Goal: Task Accomplishment & Management: Complete application form

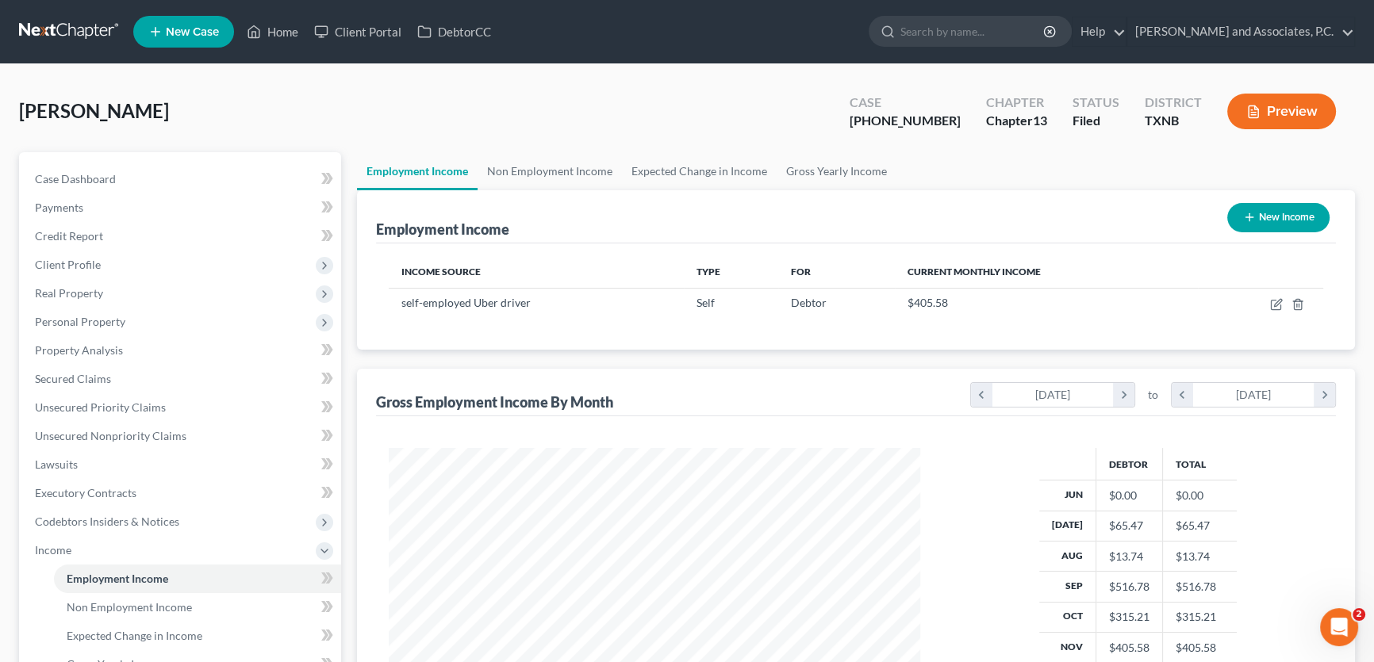
scroll to position [284, 563]
click at [286, 40] on link "Home" at bounding box center [272, 31] width 67 height 29
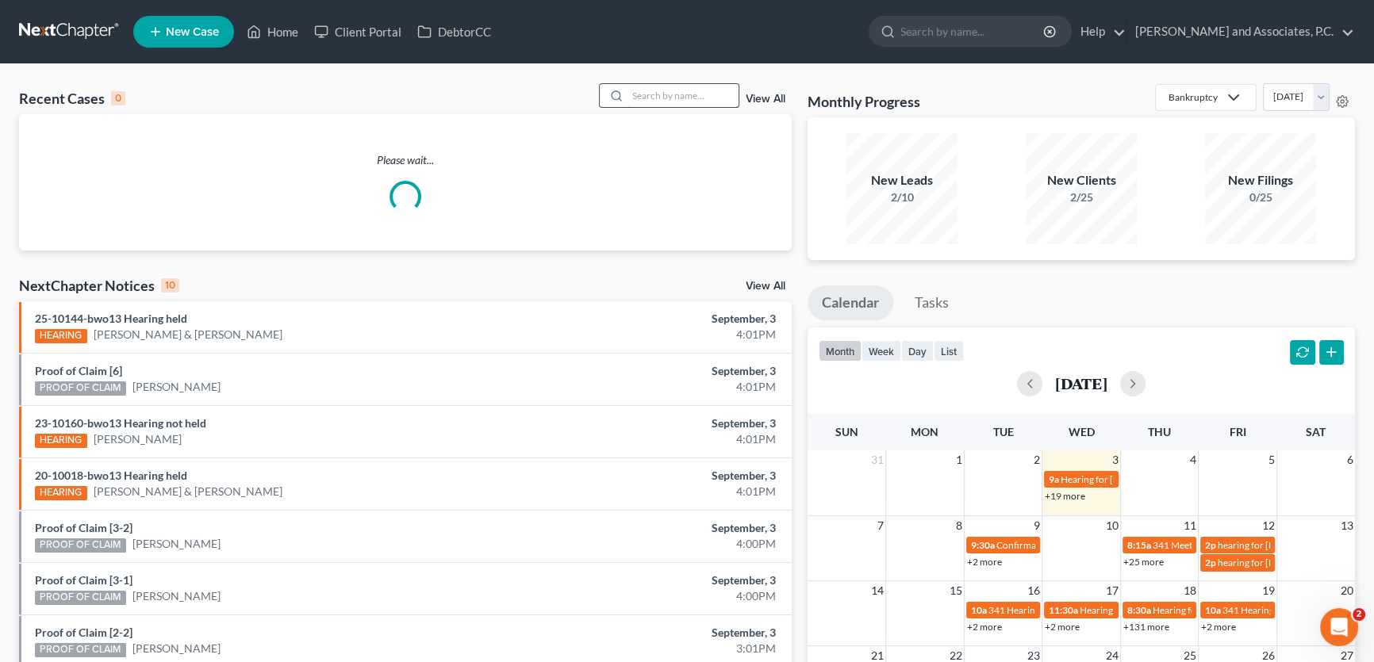
click at [637, 87] on input "search" at bounding box center [682, 95] width 111 height 23
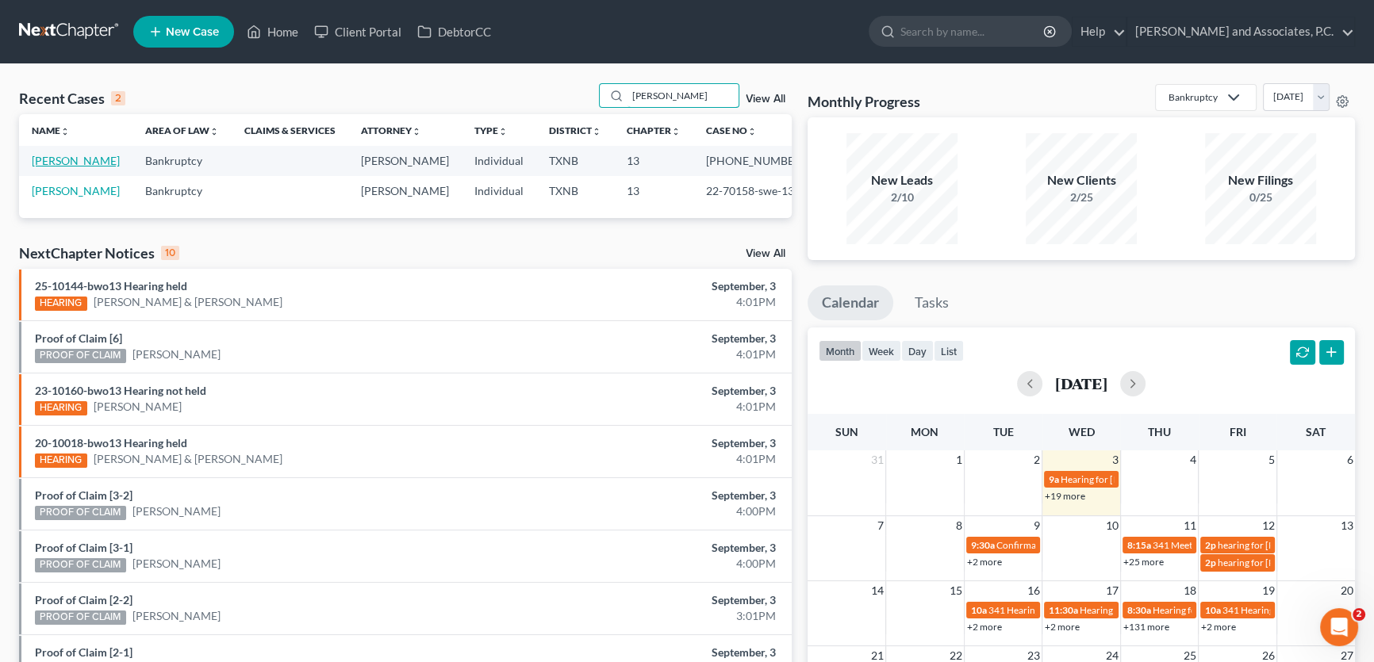
type input "[PERSON_NAME]"
click at [82, 159] on link "[PERSON_NAME]" at bounding box center [76, 160] width 88 height 13
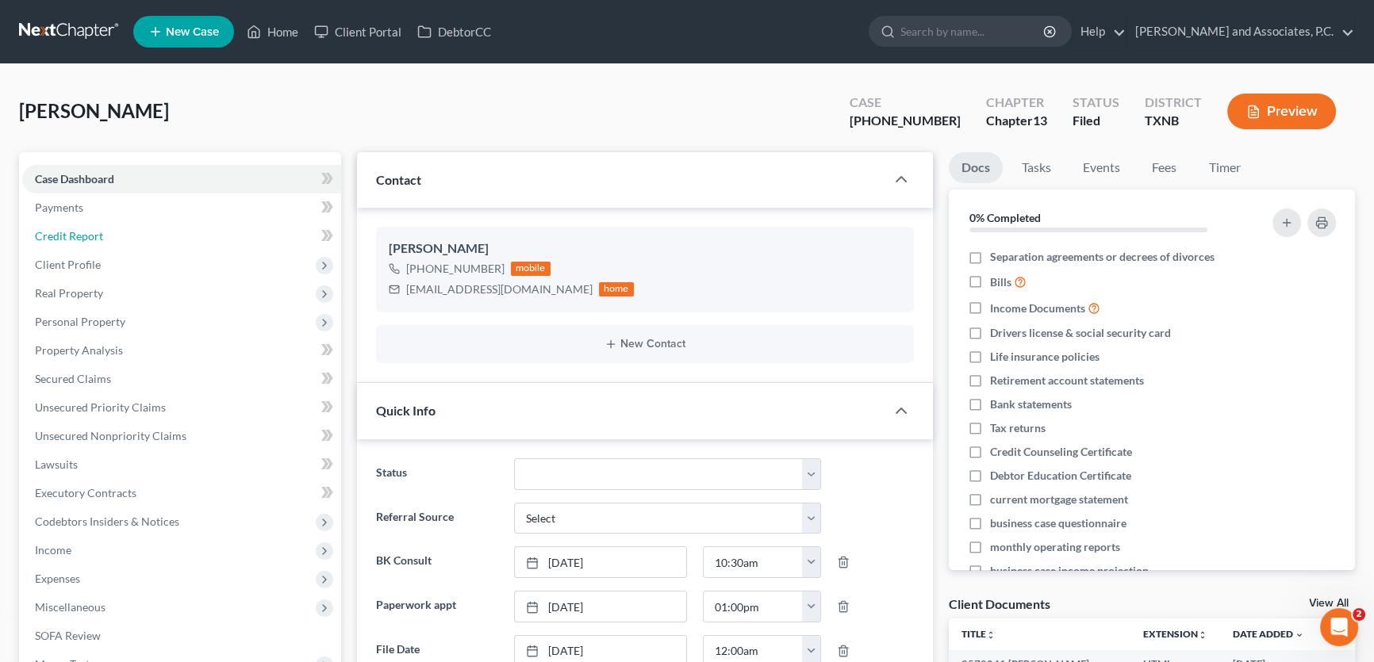
click at [106, 236] on link "Credit Report" at bounding box center [181, 236] width 319 height 29
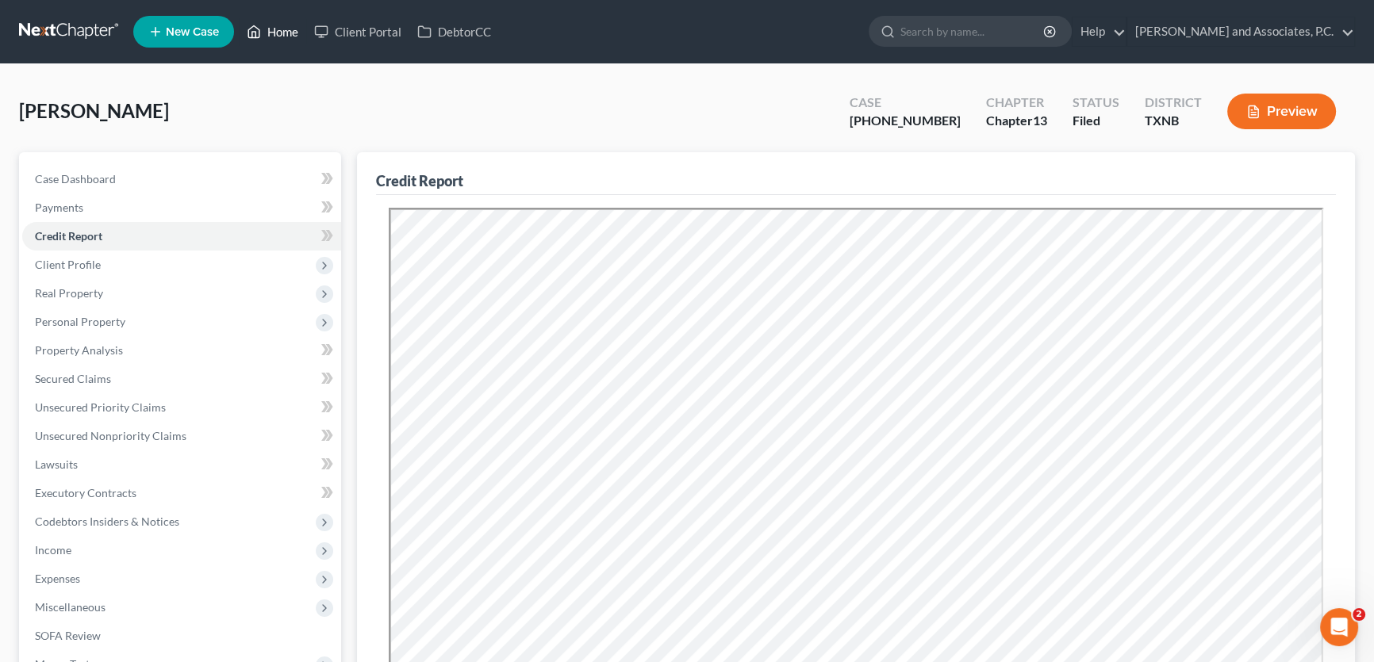
click at [291, 29] on link "Home" at bounding box center [272, 31] width 67 height 29
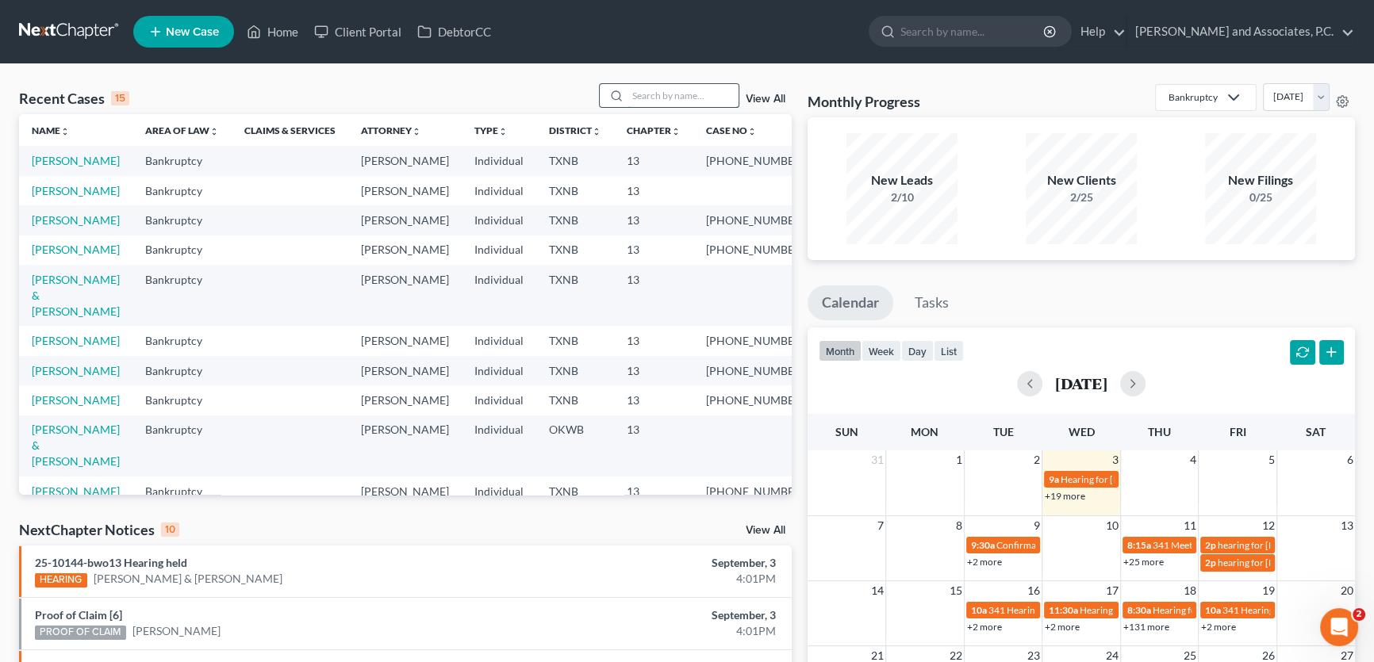
drag, startPoint x: 688, startPoint y: 102, endPoint x: 693, endPoint y: 86, distance: 16.8
click at [688, 102] on input "search" at bounding box center [682, 95] width 111 height 23
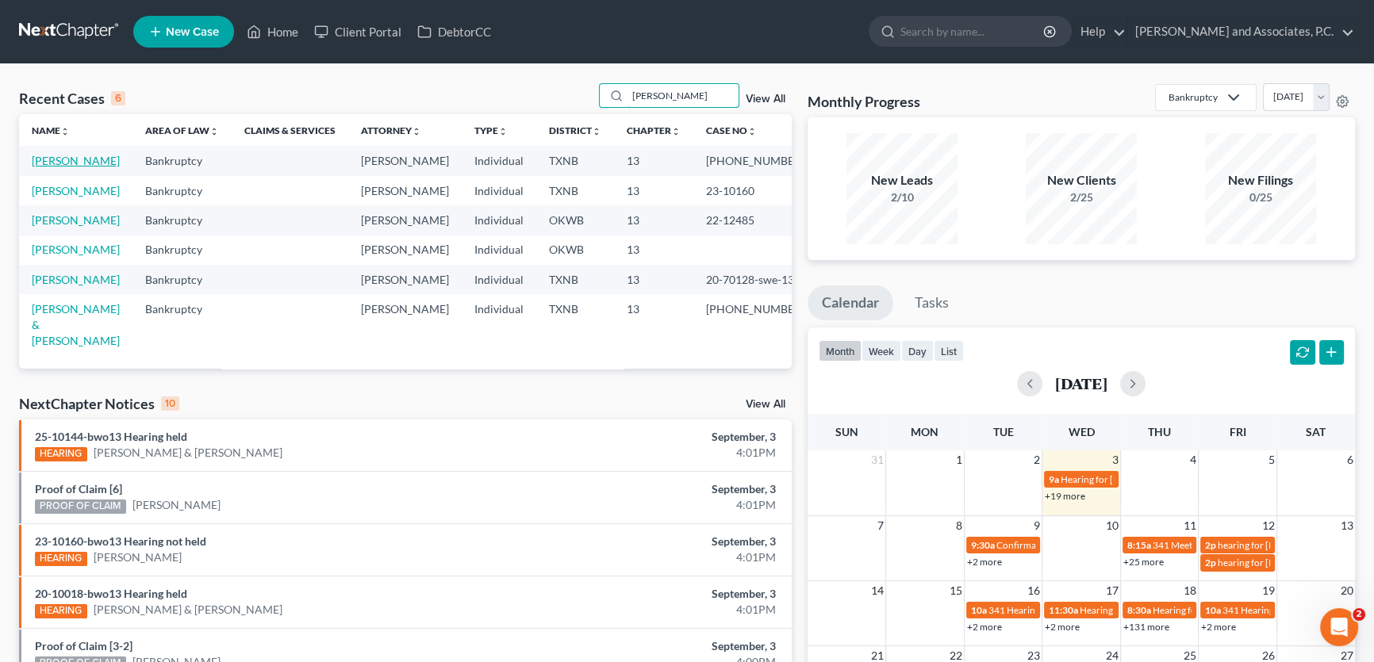
type input "[PERSON_NAME]"
click at [75, 163] on link "[PERSON_NAME]" at bounding box center [76, 160] width 88 height 13
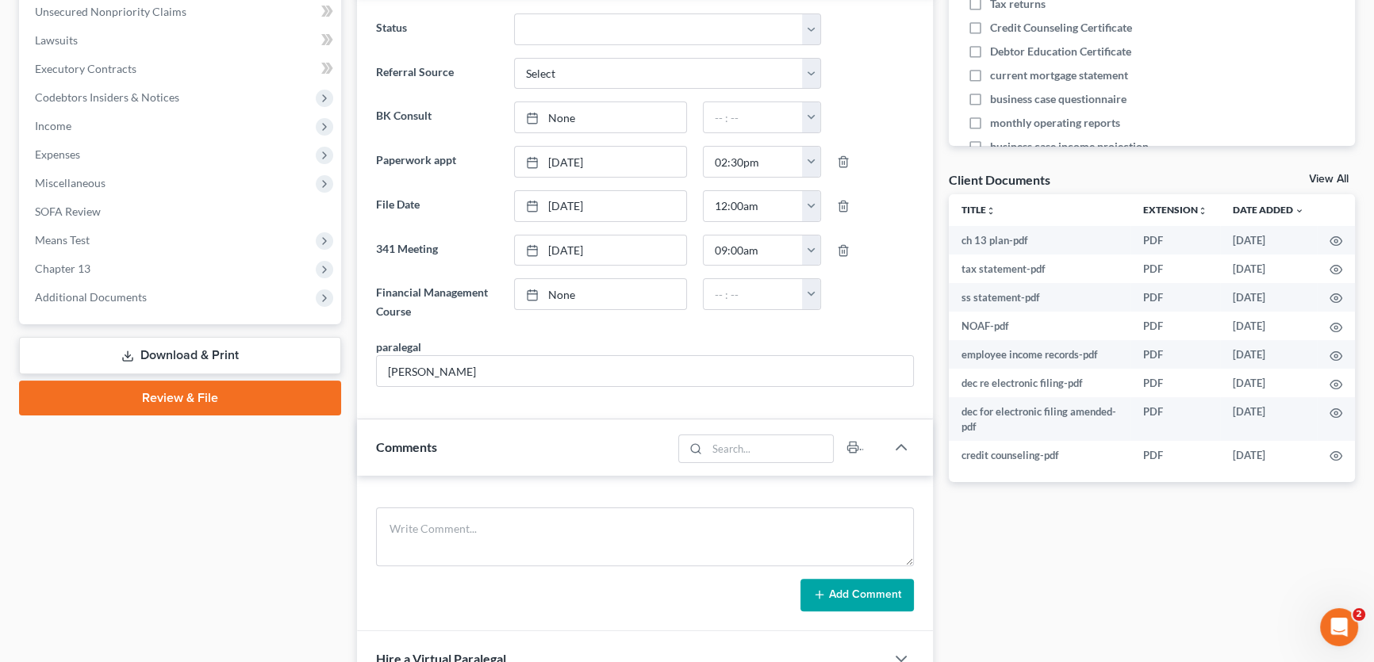
scroll to position [432, 0]
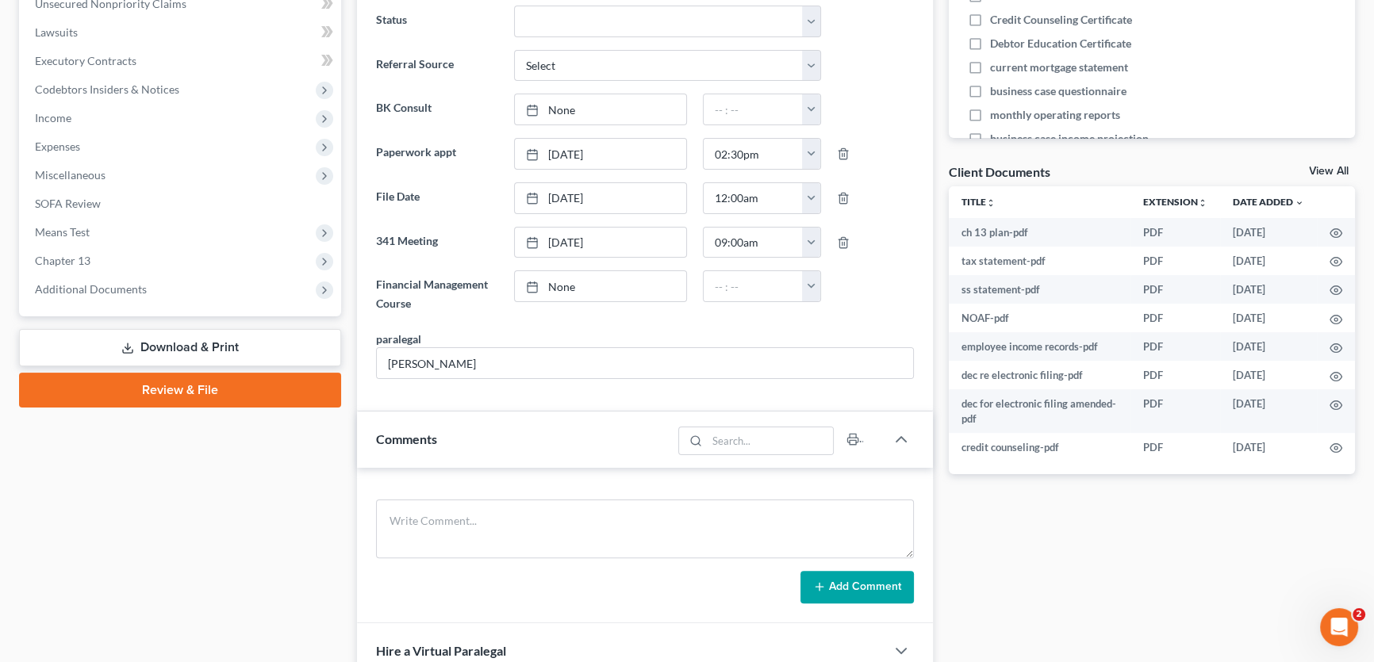
click at [1323, 167] on link "View All" at bounding box center [1329, 171] width 40 height 11
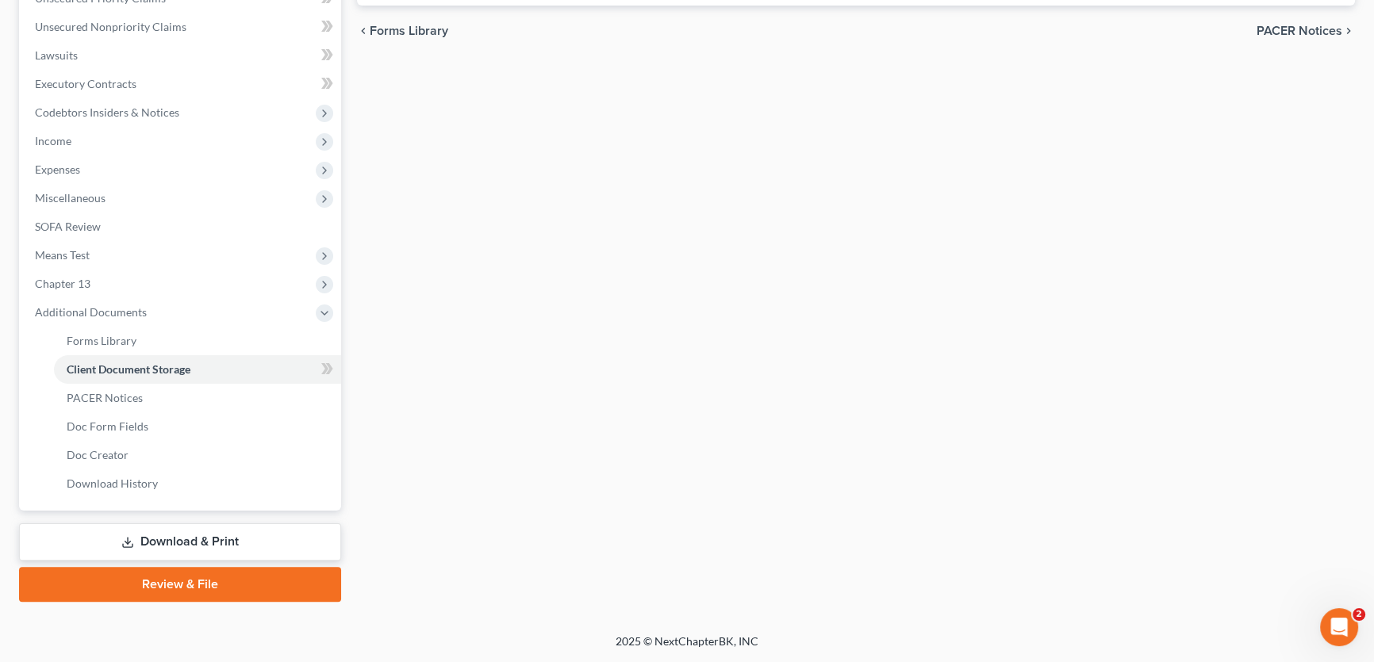
scroll to position [222, 0]
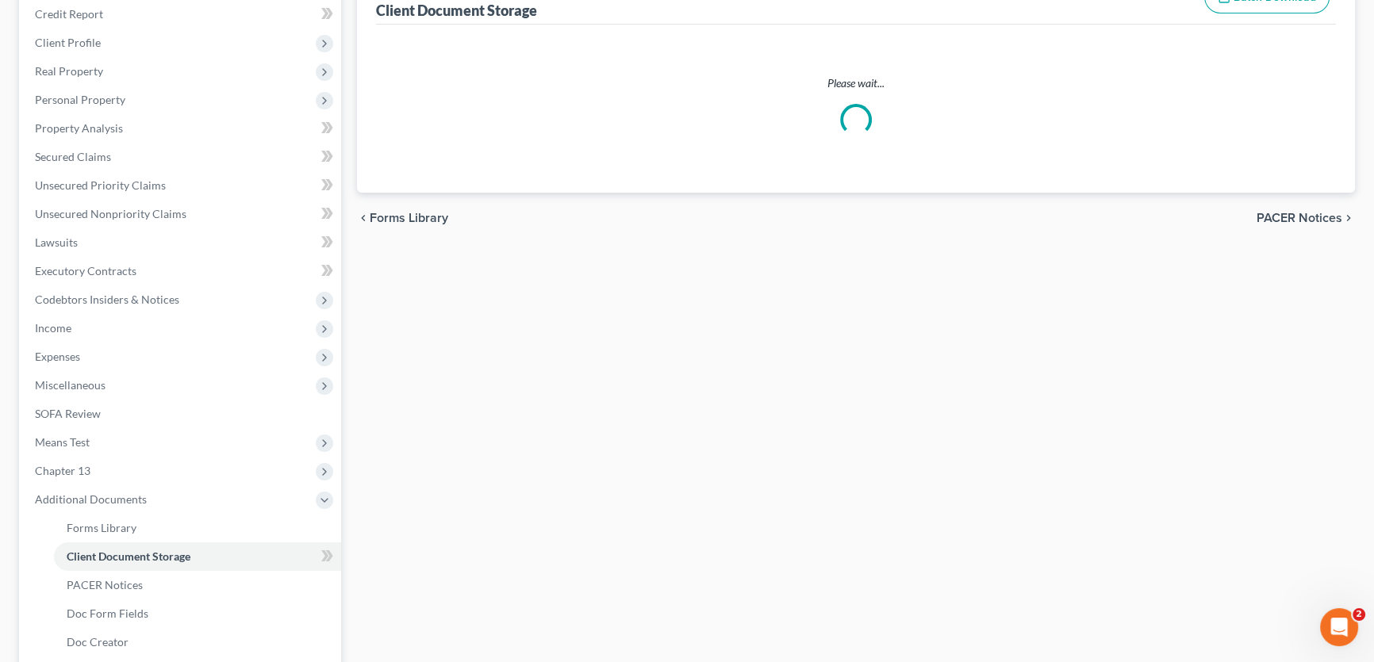
select select "18"
select select "21"
select select "10"
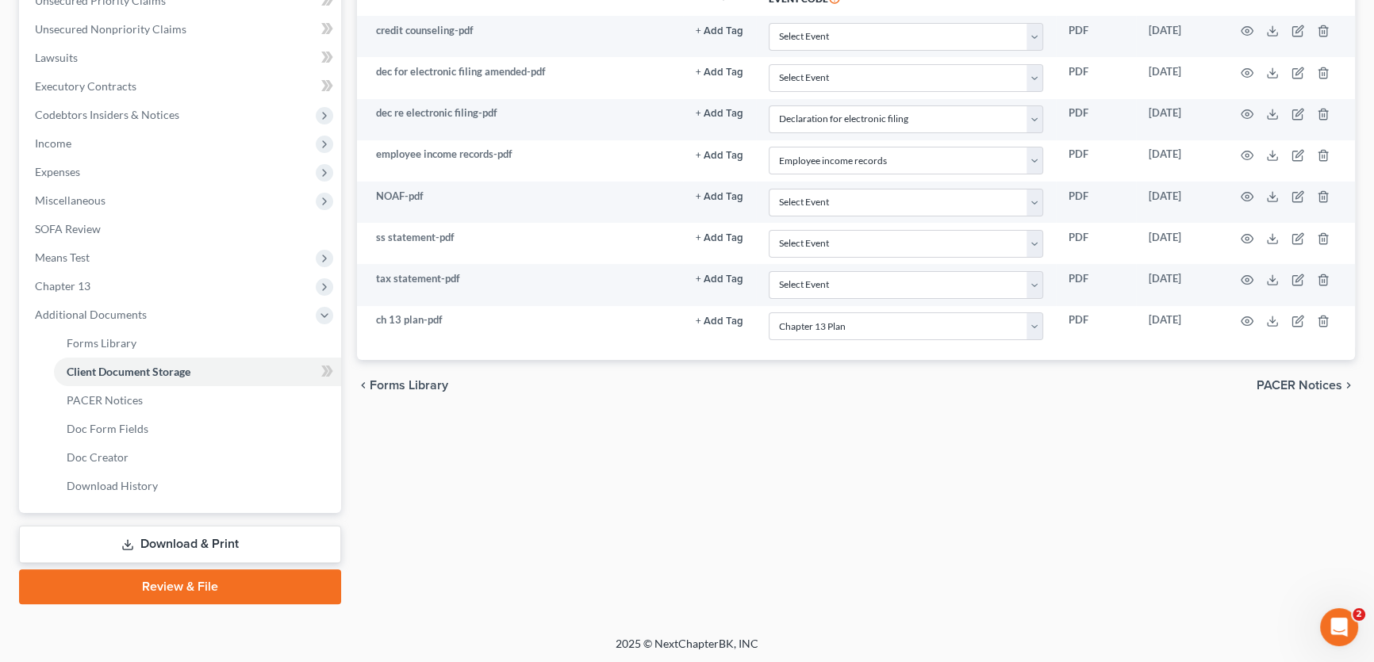
scroll to position [0, 0]
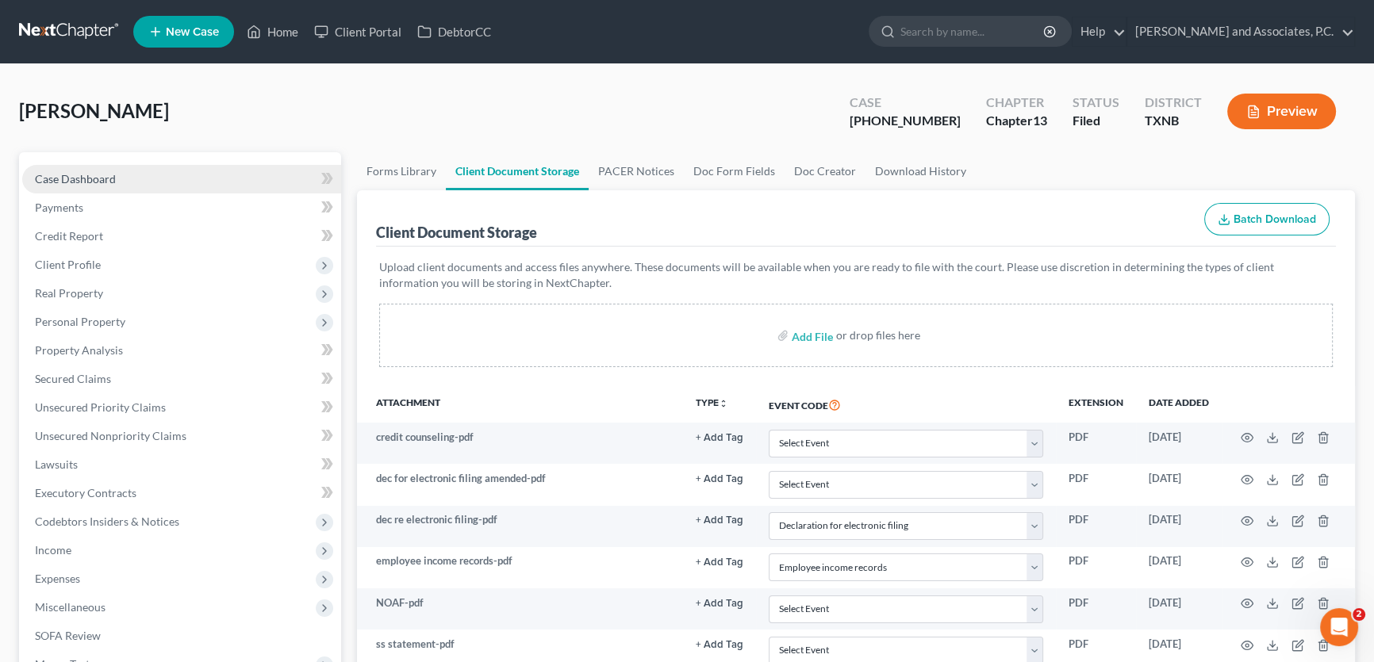
click at [88, 172] on span "Case Dashboard" at bounding box center [75, 178] width 81 height 13
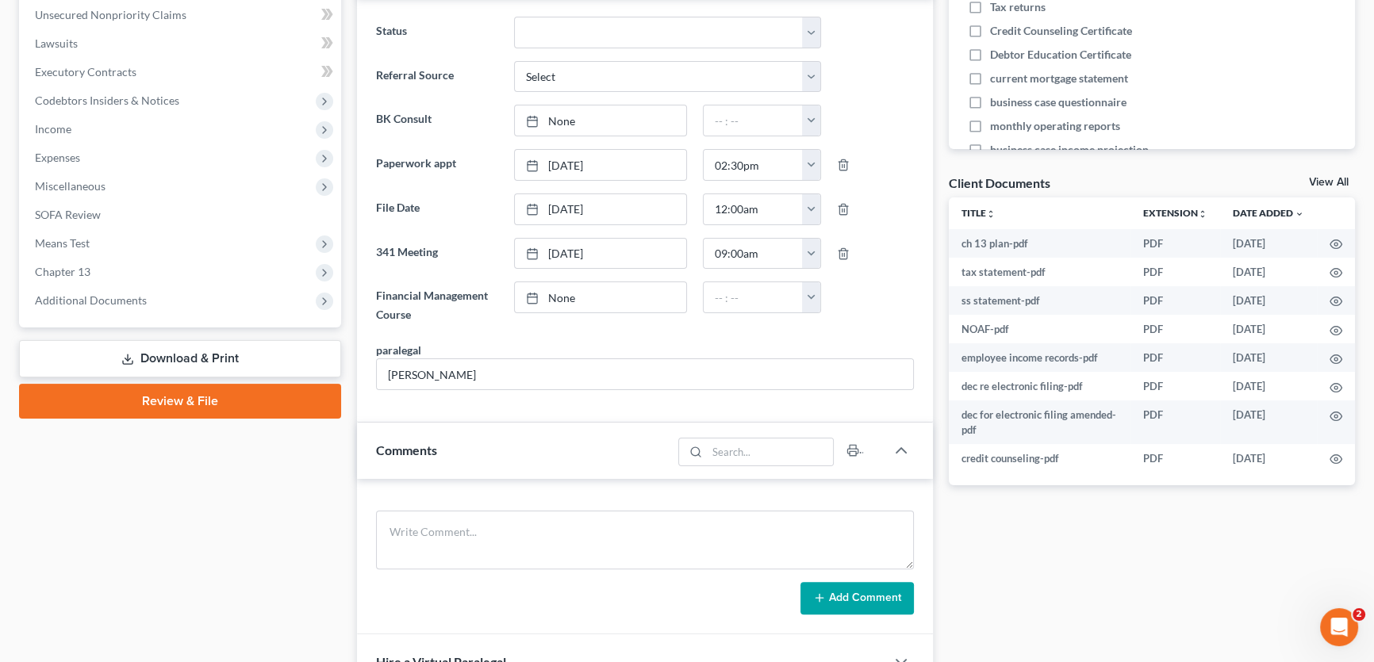
scroll to position [432, 0]
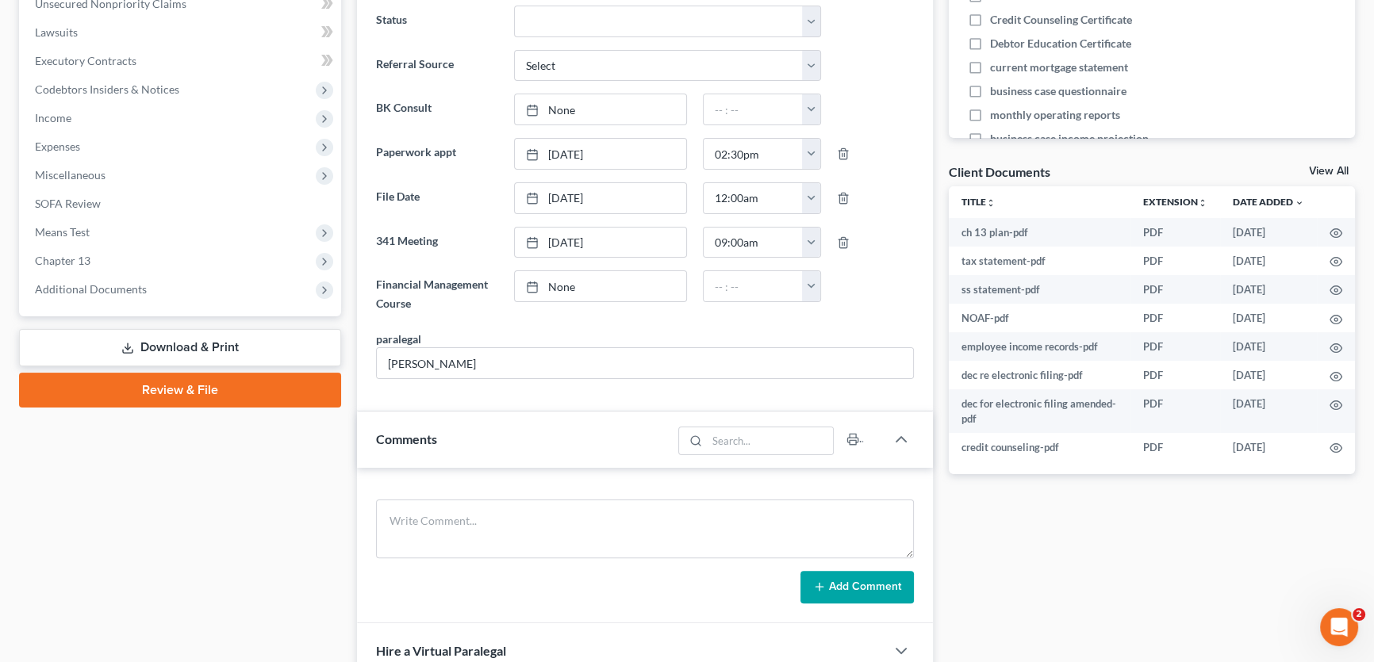
click at [1323, 170] on link "View All" at bounding box center [1329, 171] width 40 height 11
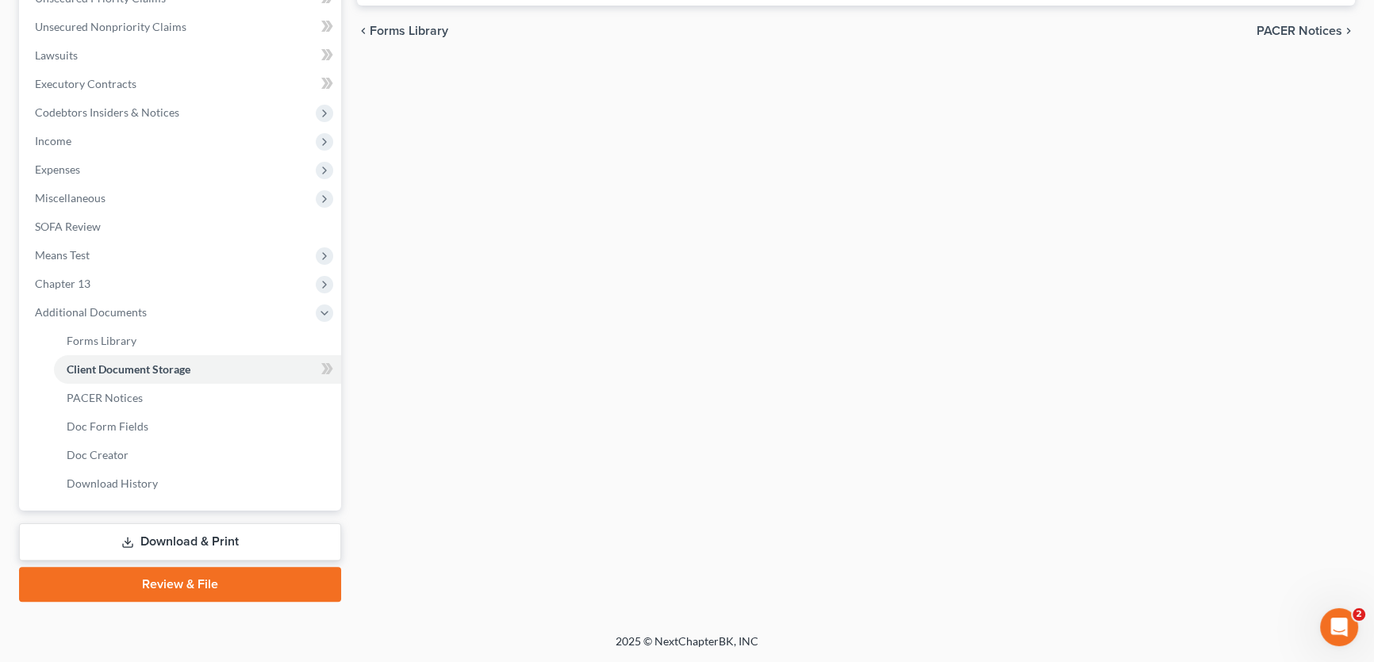
scroll to position [234, 0]
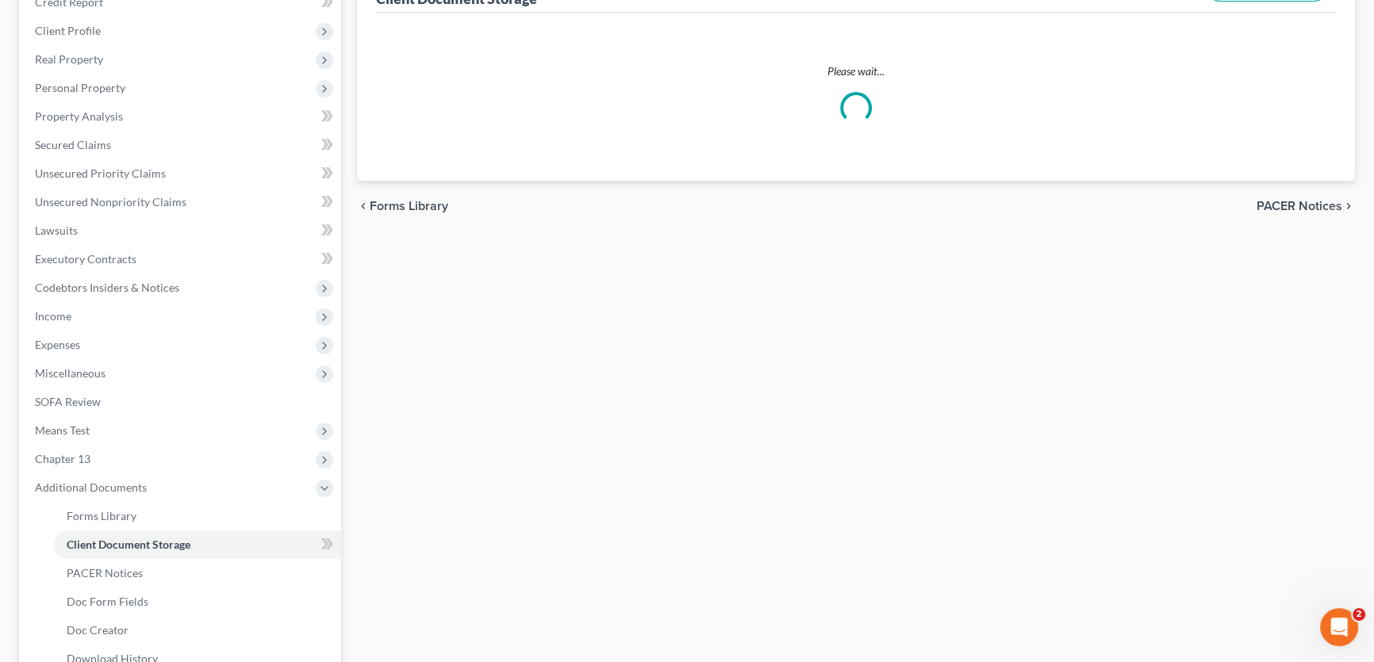
select select "18"
select select "21"
select select "10"
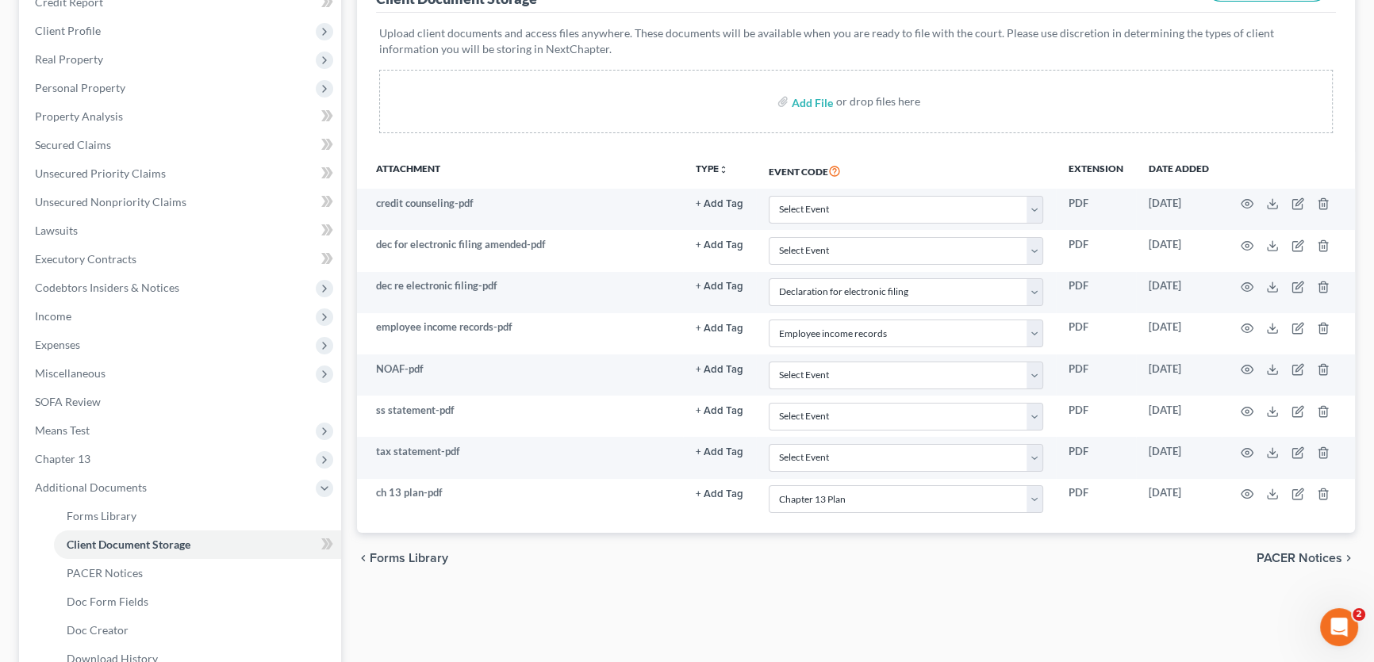
scroll to position [0, 0]
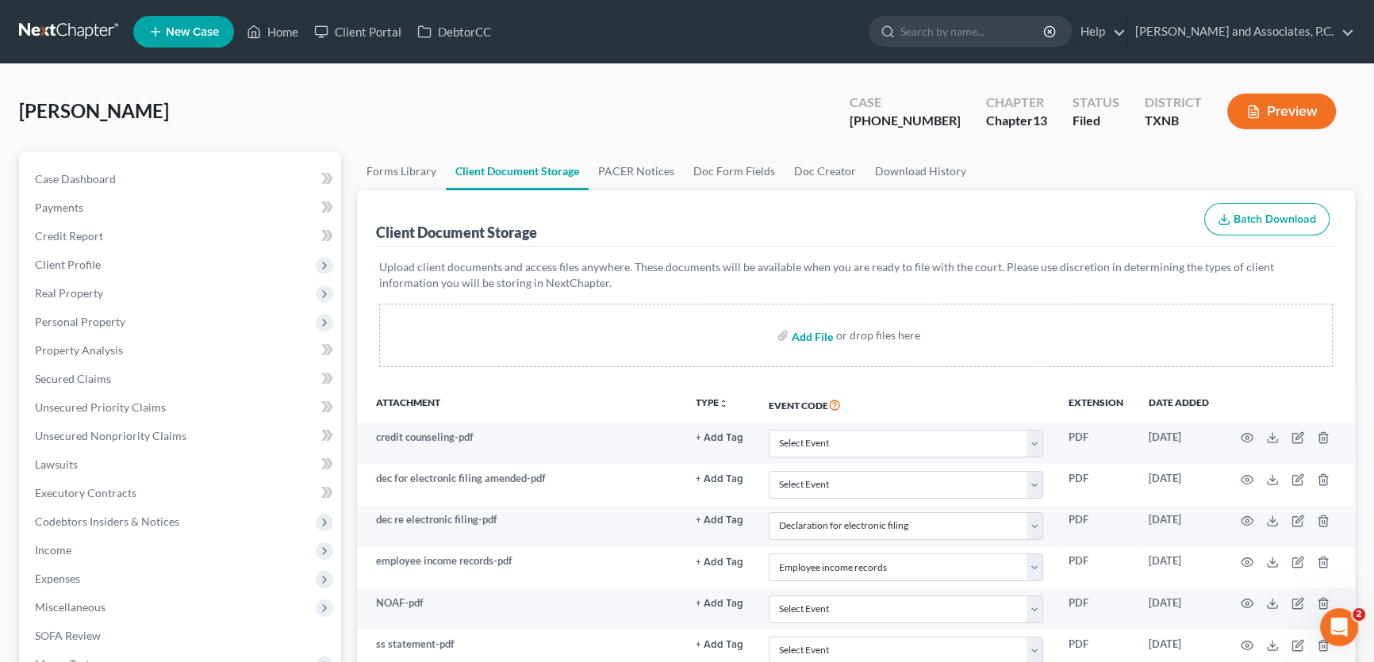
click at [808, 335] on input "file" at bounding box center [811, 335] width 38 height 29
type input "C:\fakepath\2570220 [PERSON_NAME] 2023 tax return (complete).pdf"
select select "18"
select select "21"
select select "10"
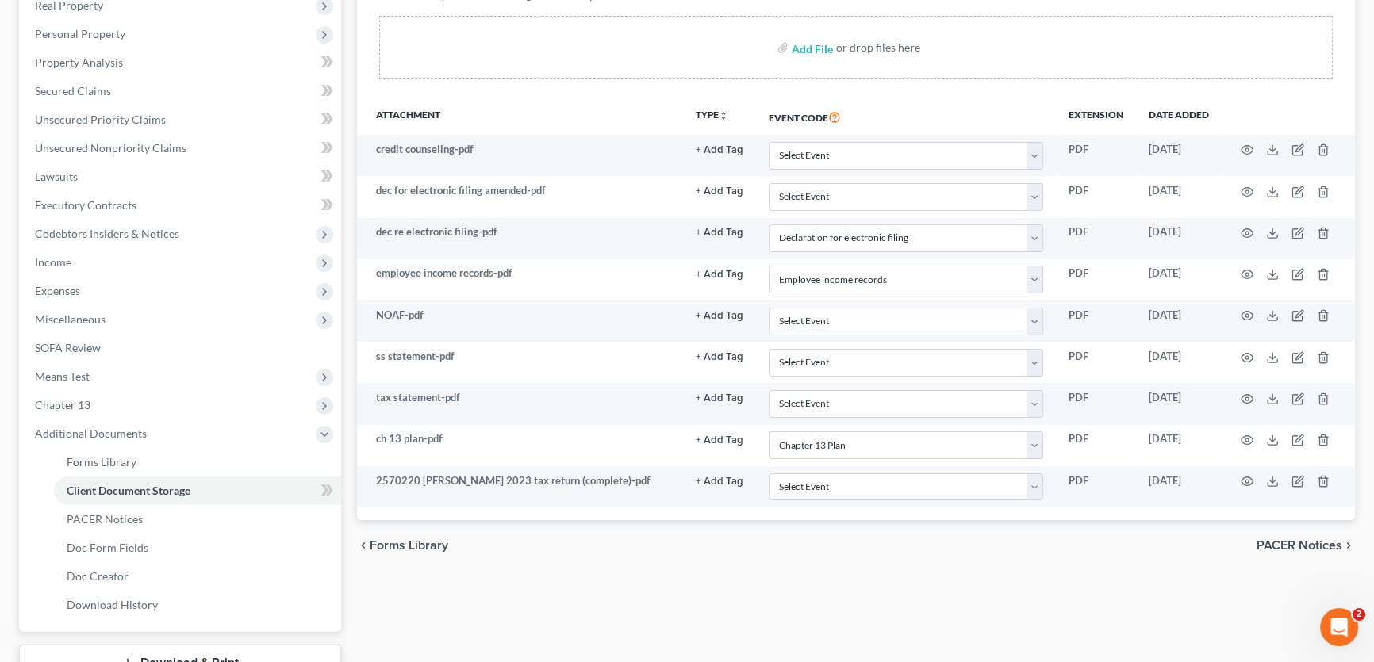
scroll to position [407, 0]
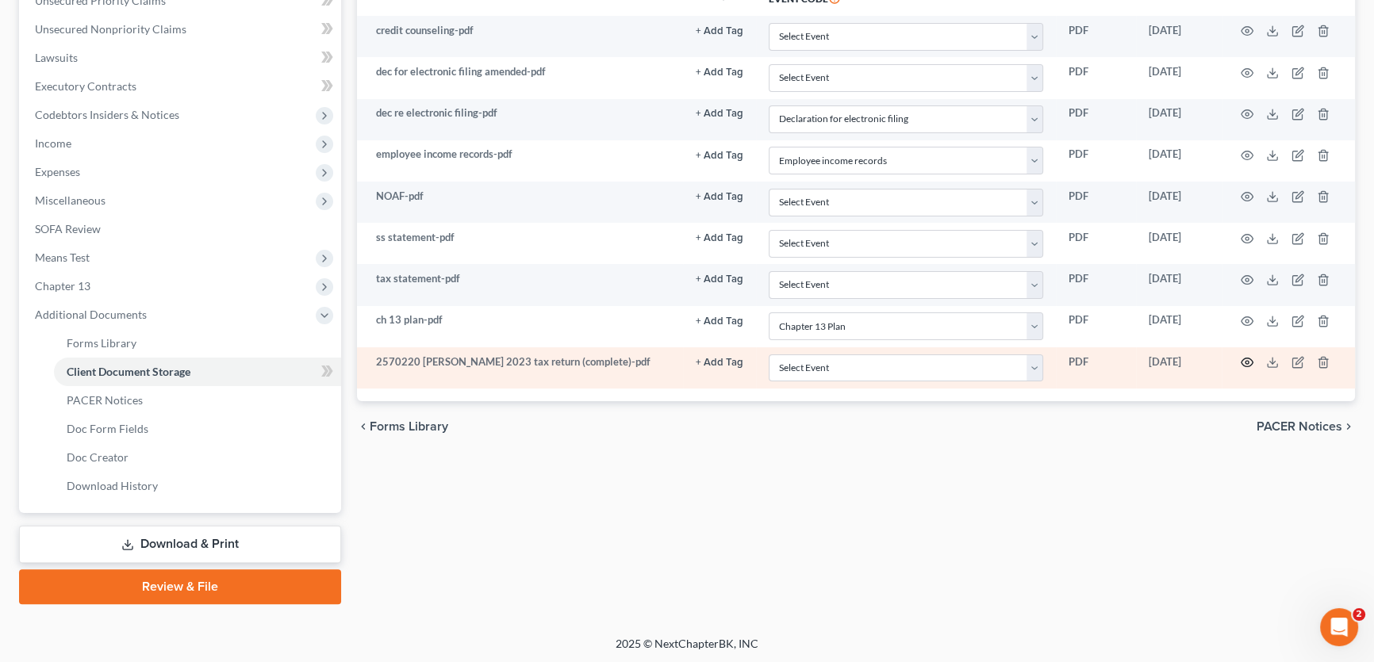
click at [1243, 358] on icon "button" at bounding box center [1246, 362] width 13 height 13
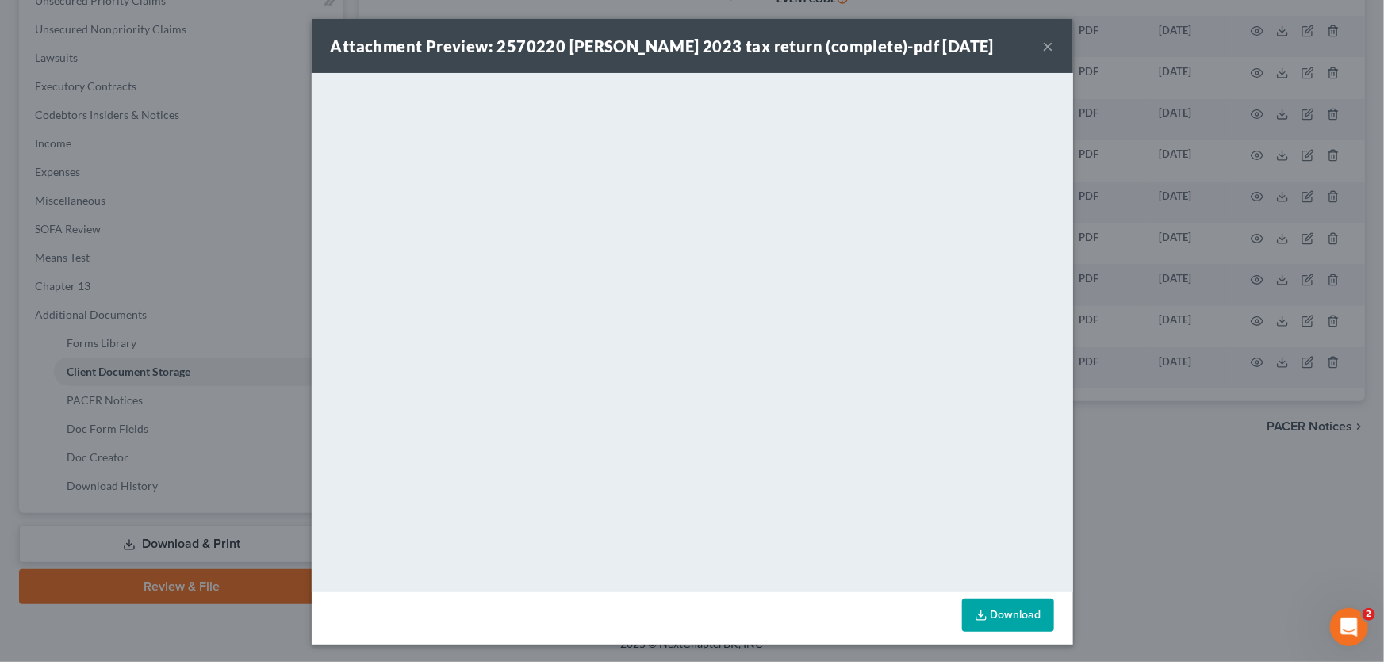
click at [1043, 40] on button "×" at bounding box center [1048, 45] width 11 height 19
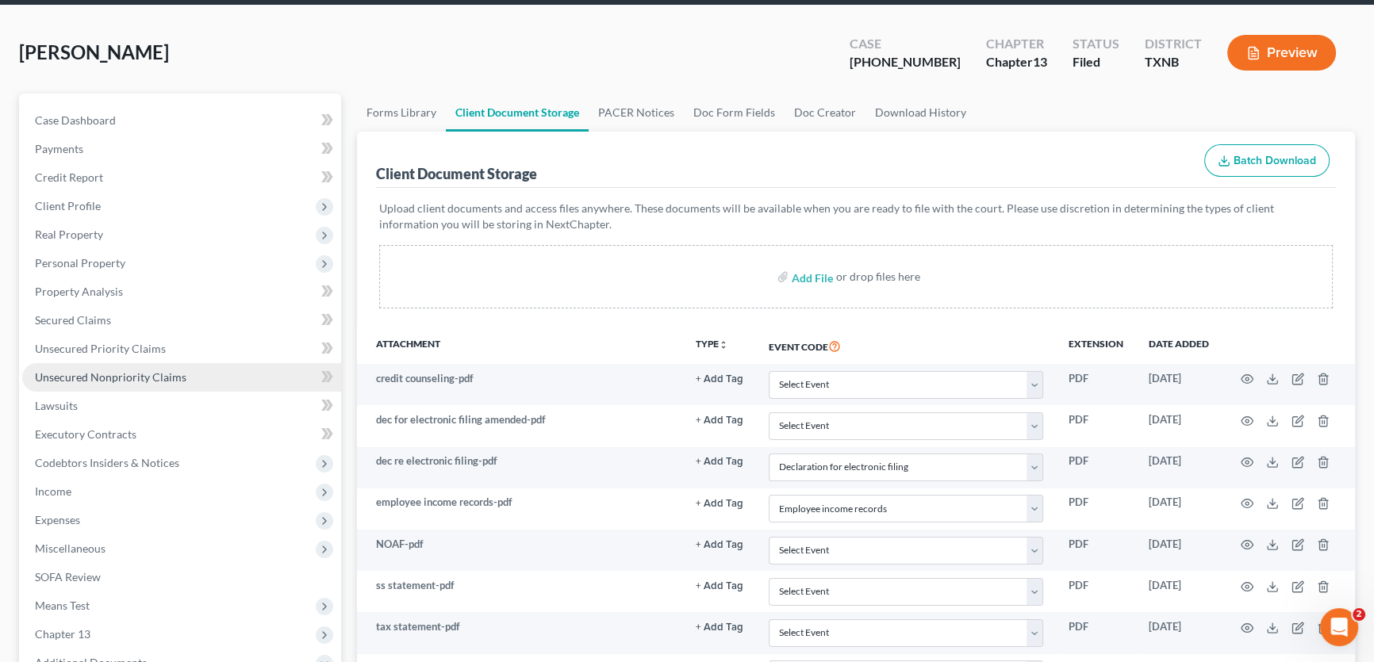
scroll to position [0, 0]
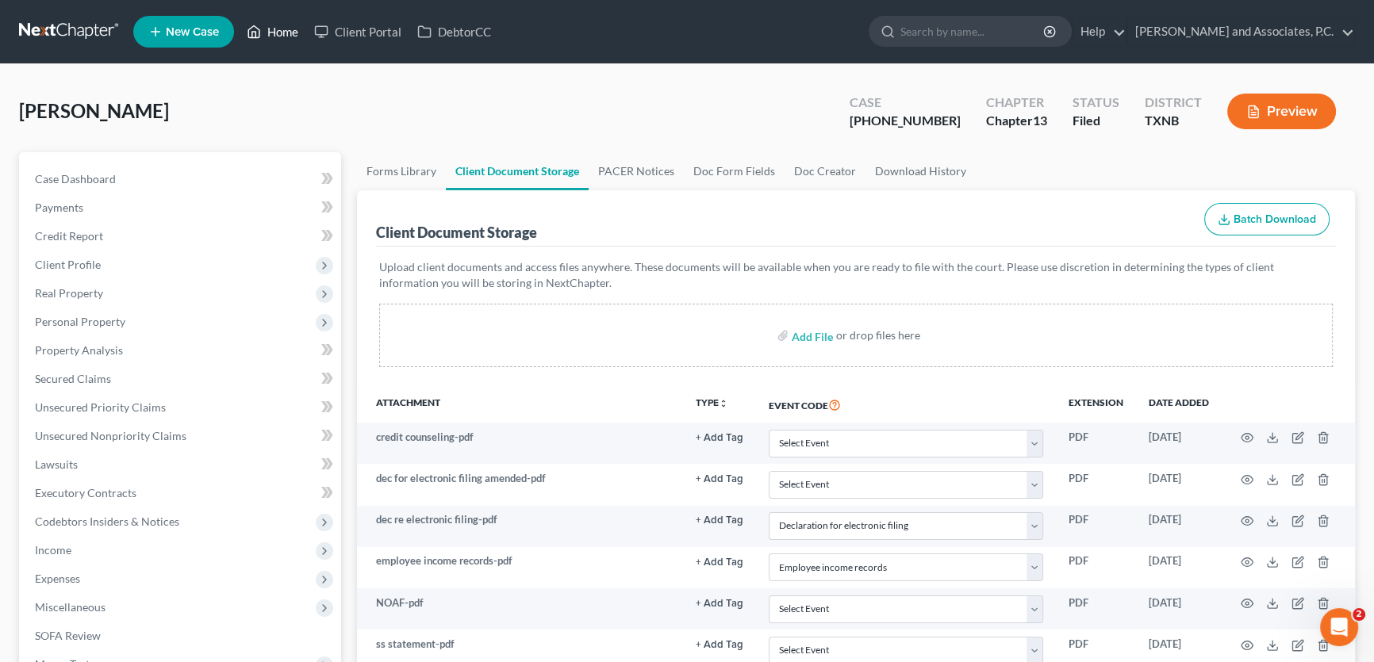
click at [278, 29] on link "Home" at bounding box center [272, 31] width 67 height 29
